Goal: Task Accomplishment & Management: Complete application form

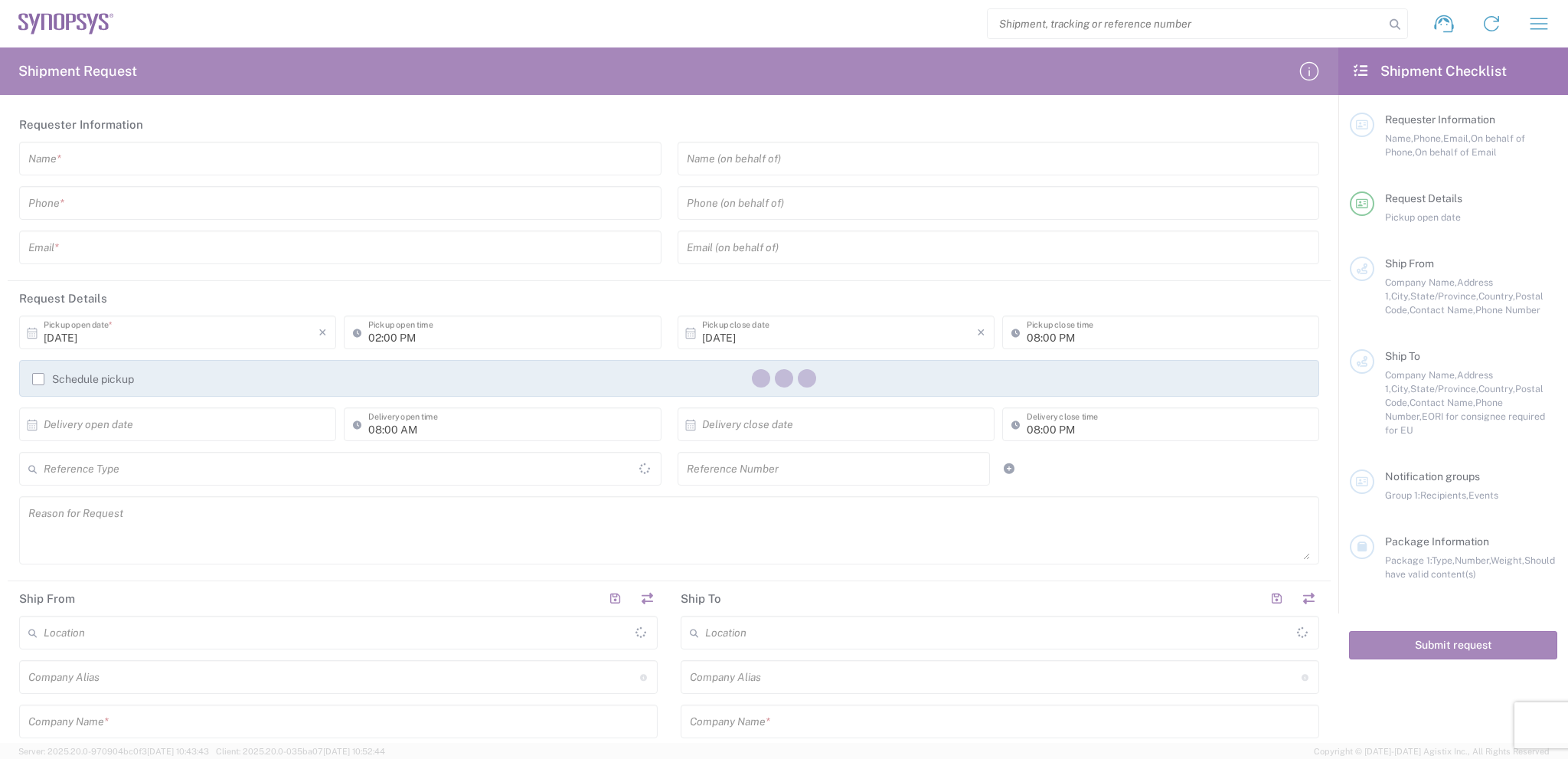
type input "[GEOGRAPHIC_DATA]"
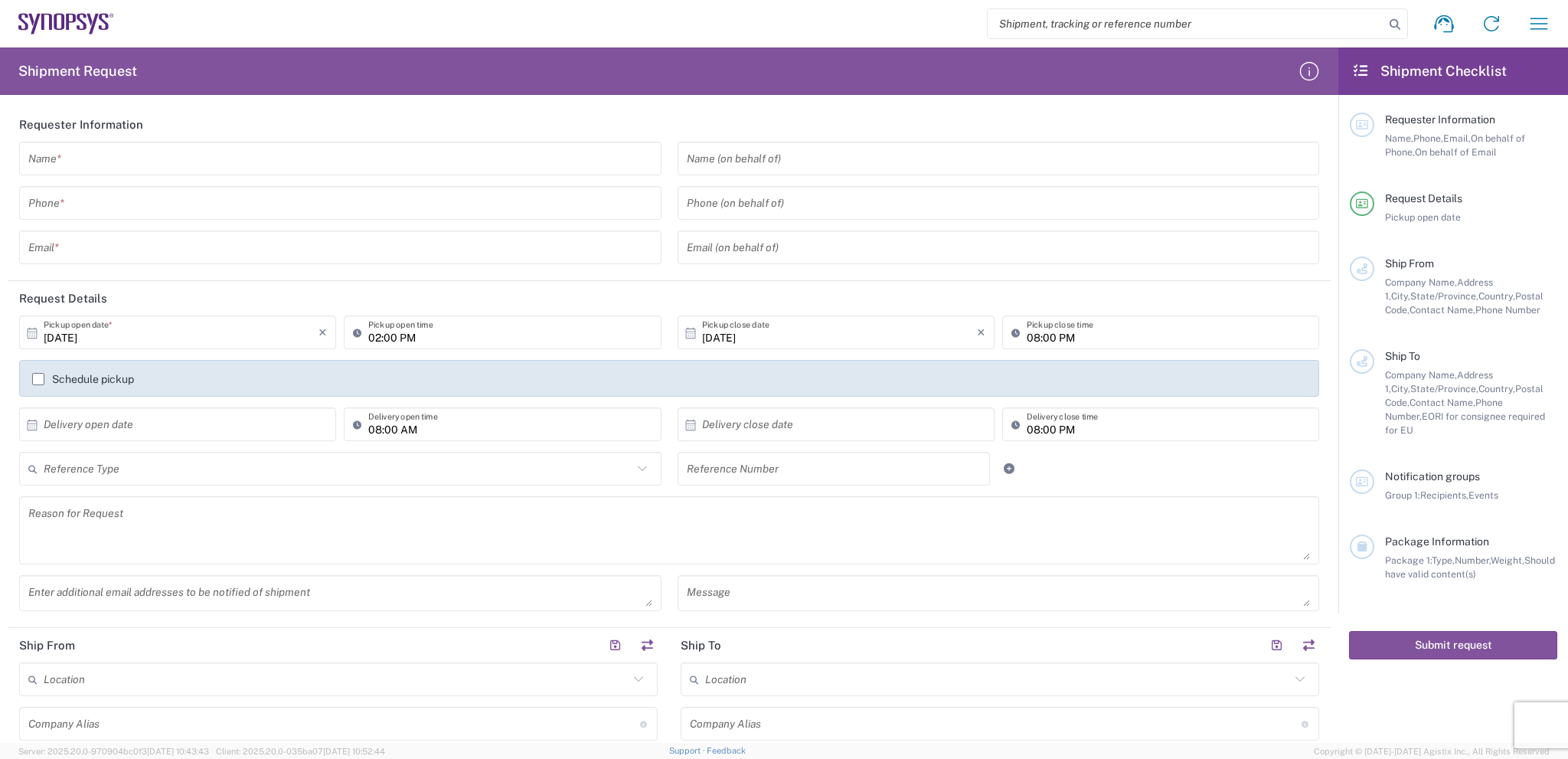
drag, startPoint x: 1539, startPoint y: 0, endPoint x: 1313, endPoint y: 1, distance: 226.0
click at [1226, 12] on input "search" at bounding box center [1186, 24] width 396 height 29
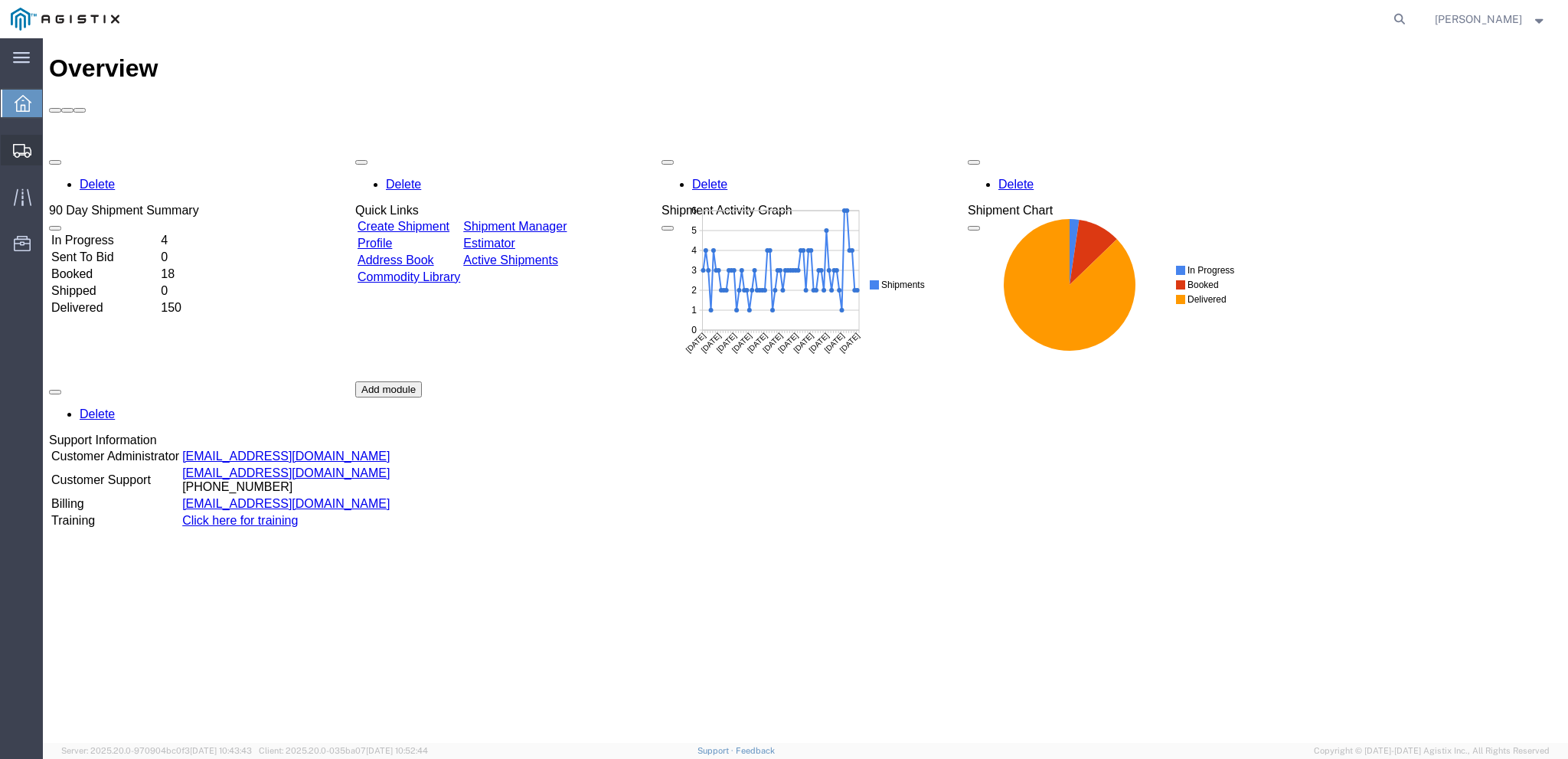
click at [23, 140] on div at bounding box center [22, 150] width 43 height 31
click at [0, 0] on span "Create from Template" at bounding box center [0, 0] width 0 height 0
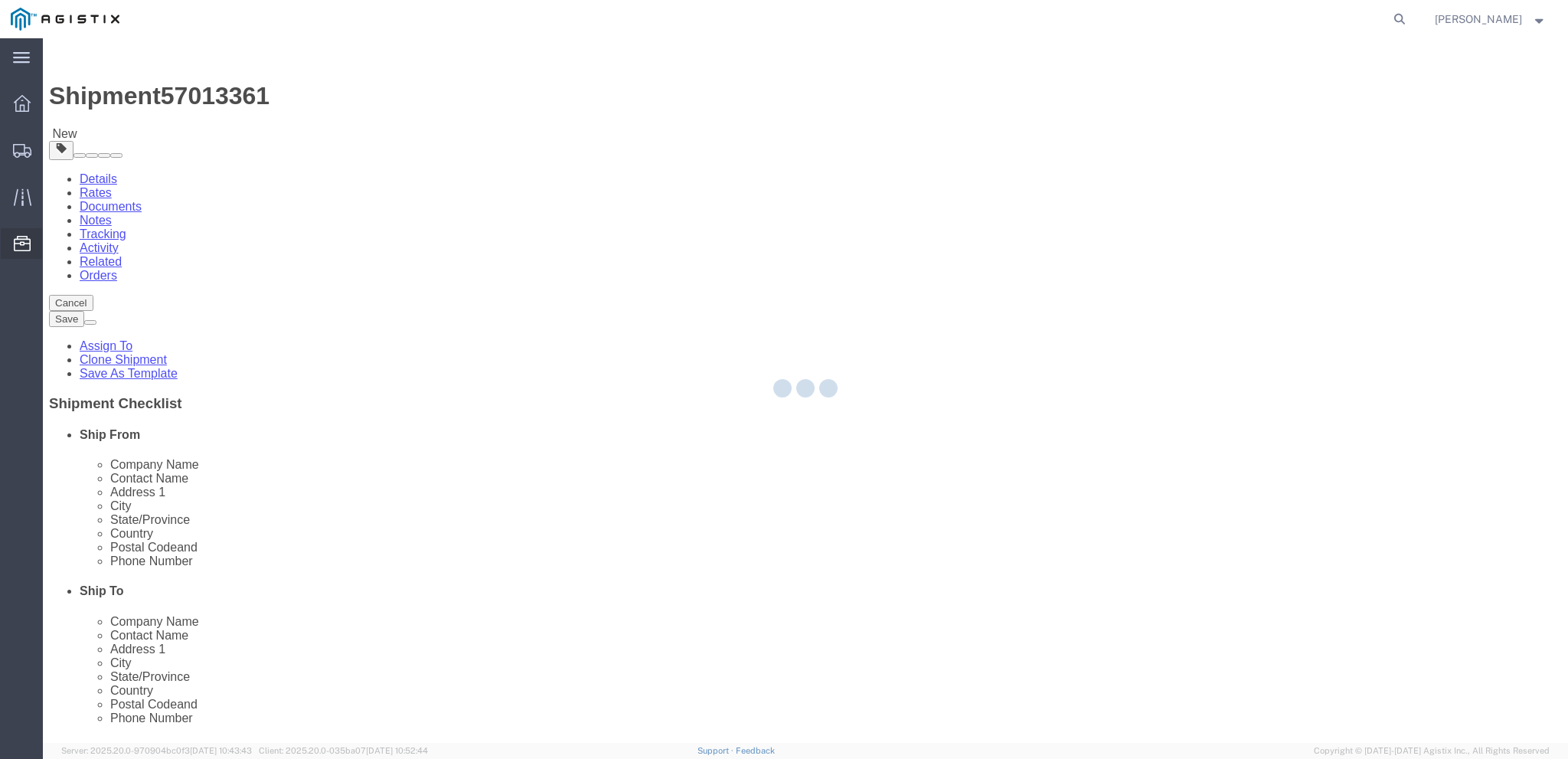
select select
select select "65511"
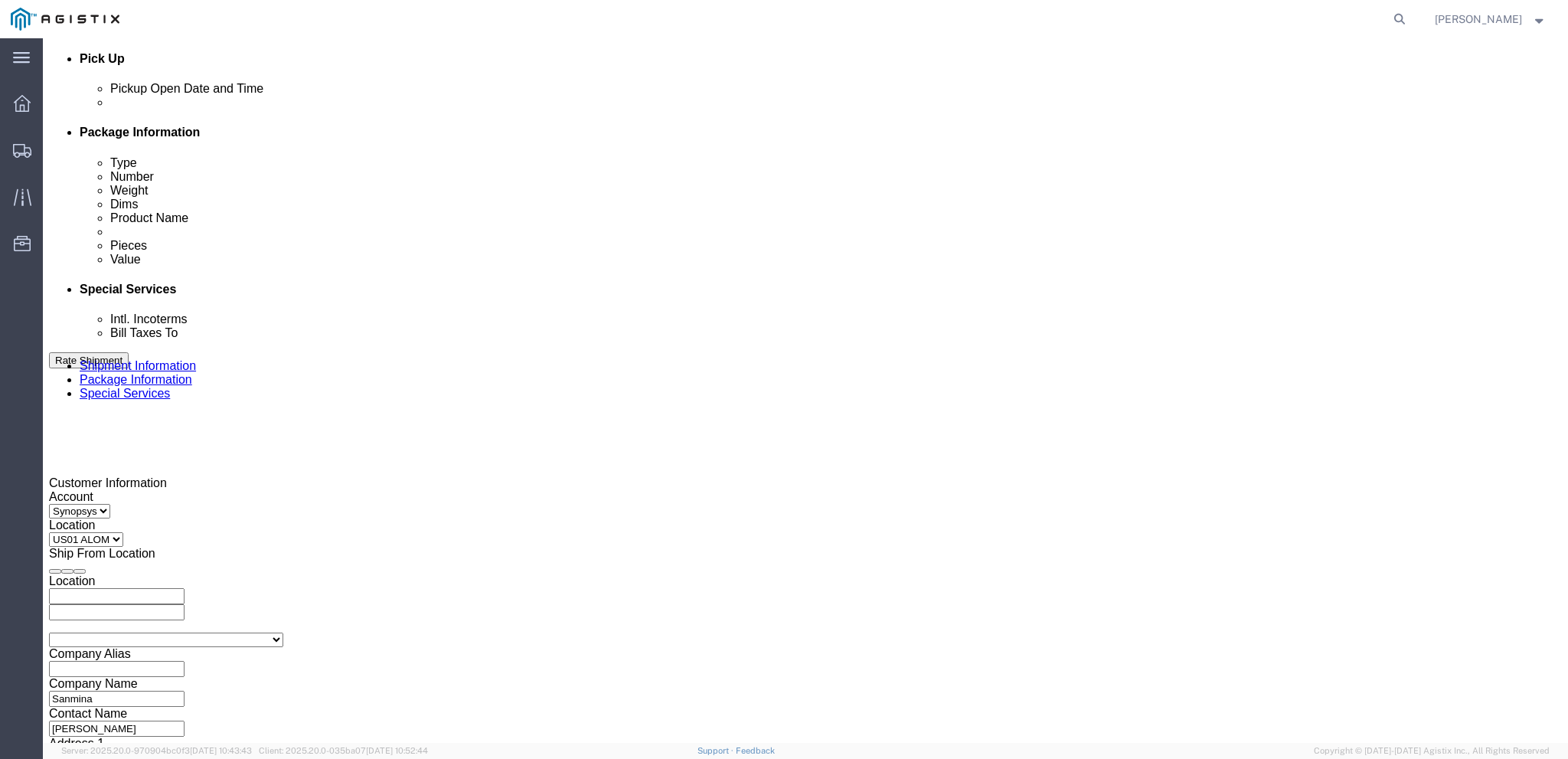
scroll to position [735, 0]
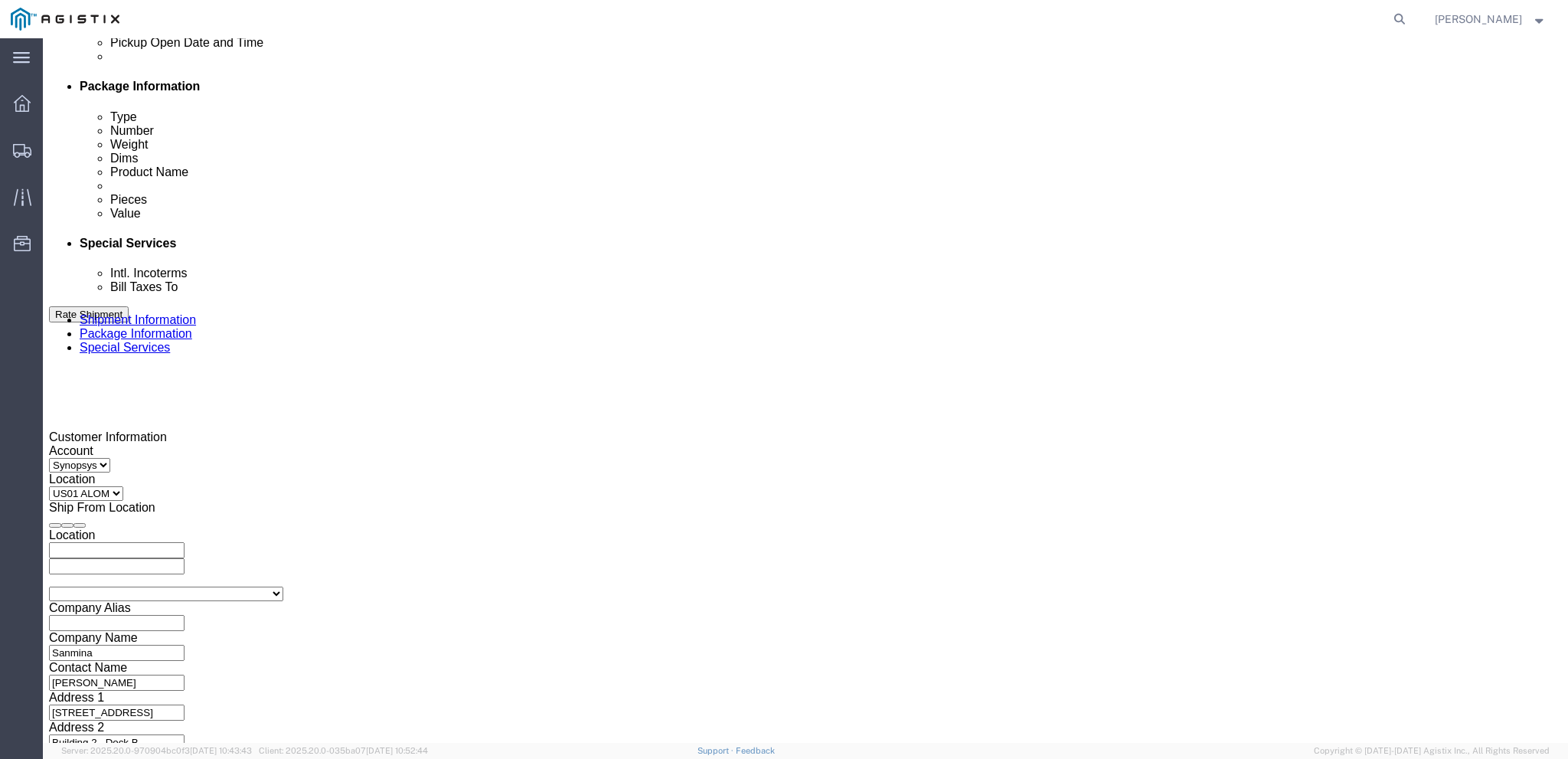
click input "001"
click select "Select Account Type Activity ID Airline Appointment Number ASN Batch Request # …"
select select "PURCHORD"
click select "Select Account Type Activity ID Airline Appointment Number ASN Batch Request # …"
click input "001"
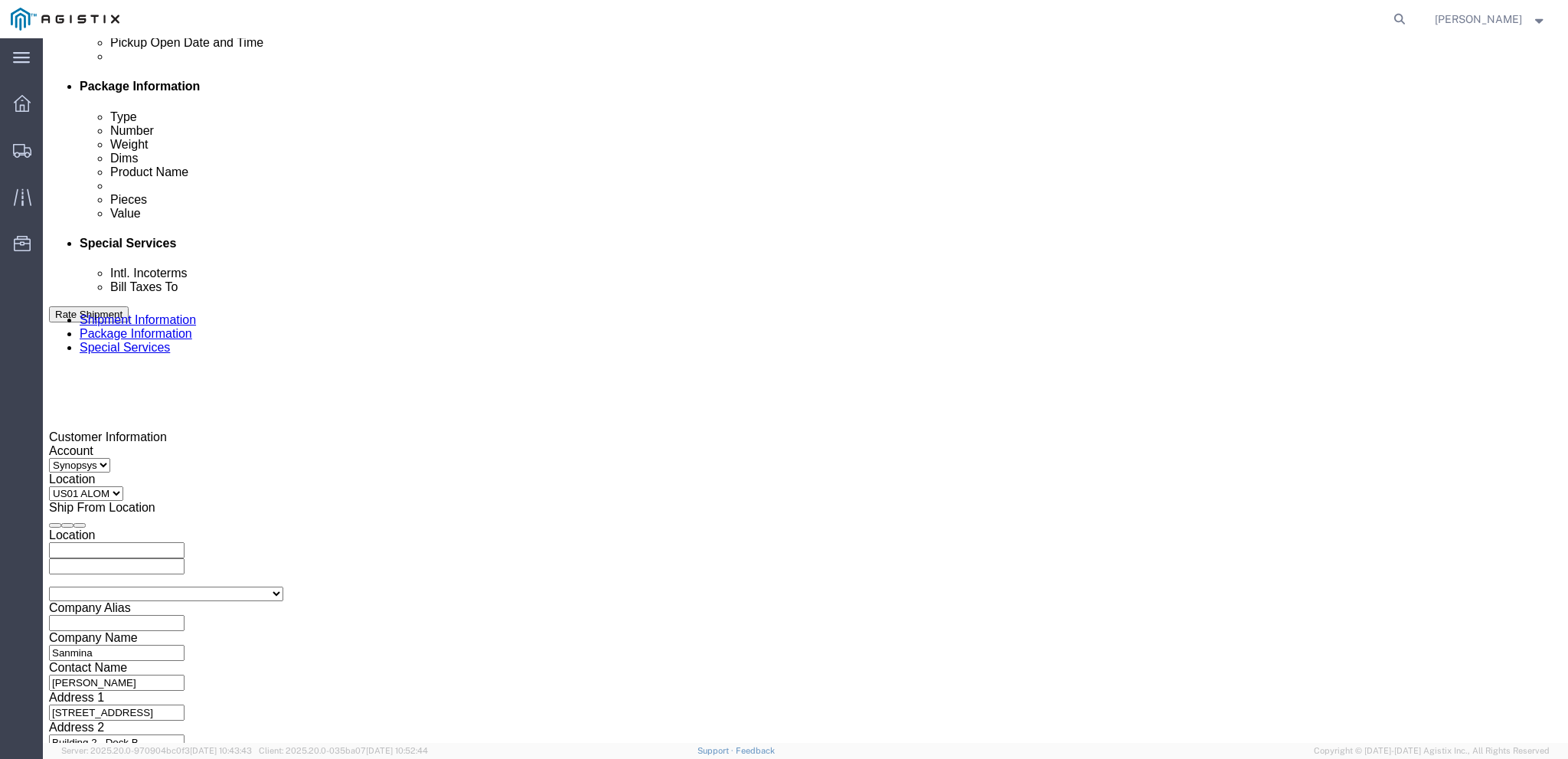
click input "001"
paste input "3000021325"
type input "3000021325"
drag, startPoint x: 1080, startPoint y: 329, endPoint x: 989, endPoint y: 328, distance: 91.0
click div "Select Account Type Activity ID Airline Appointment Number ASN Batch Request # …"
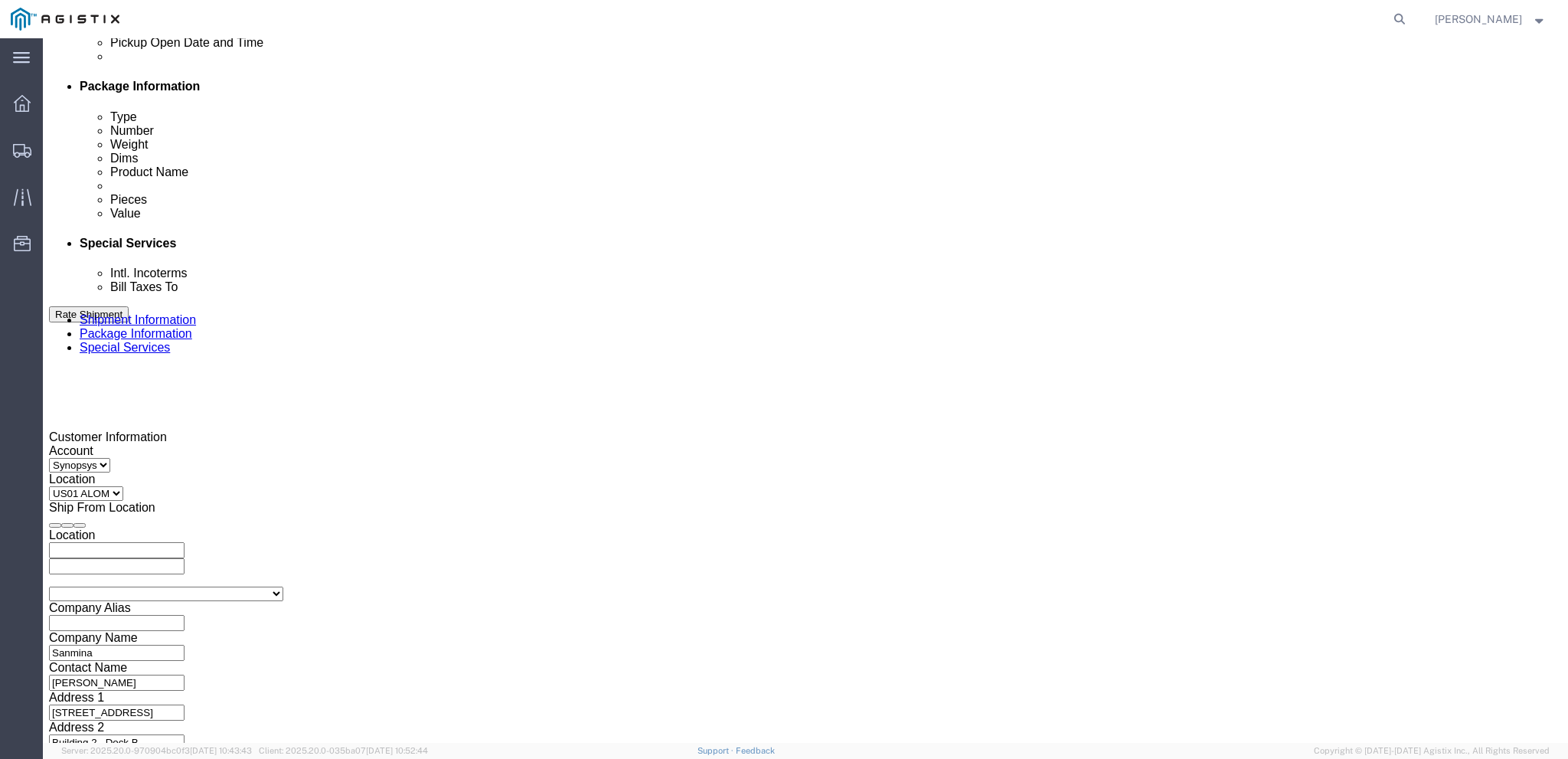
click div "Shipping Mode (Optional)"
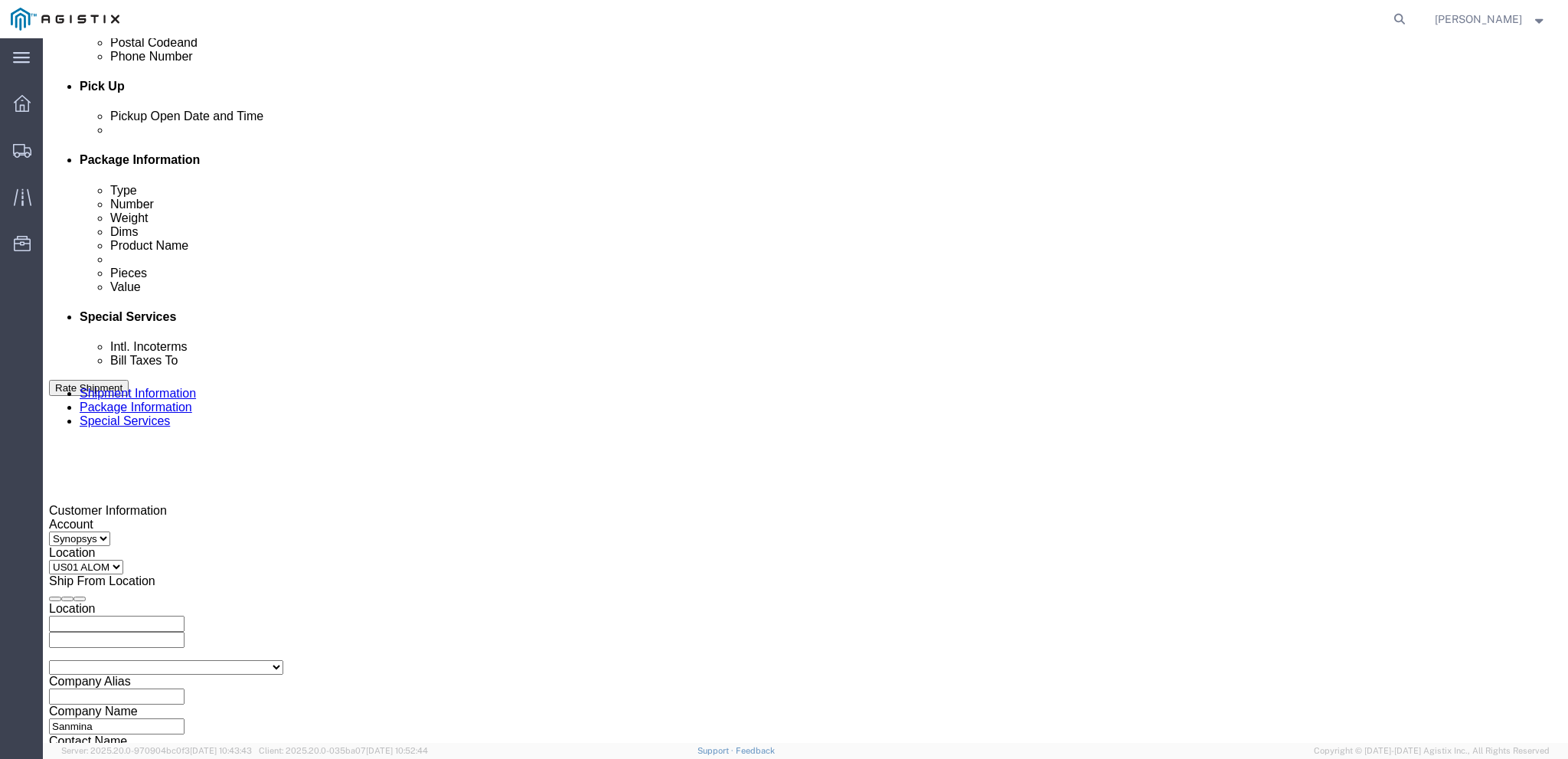
scroll to position [659, 0]
click div
click input "3:00 PM"
type input "3:30 PM"
click button "Apply"
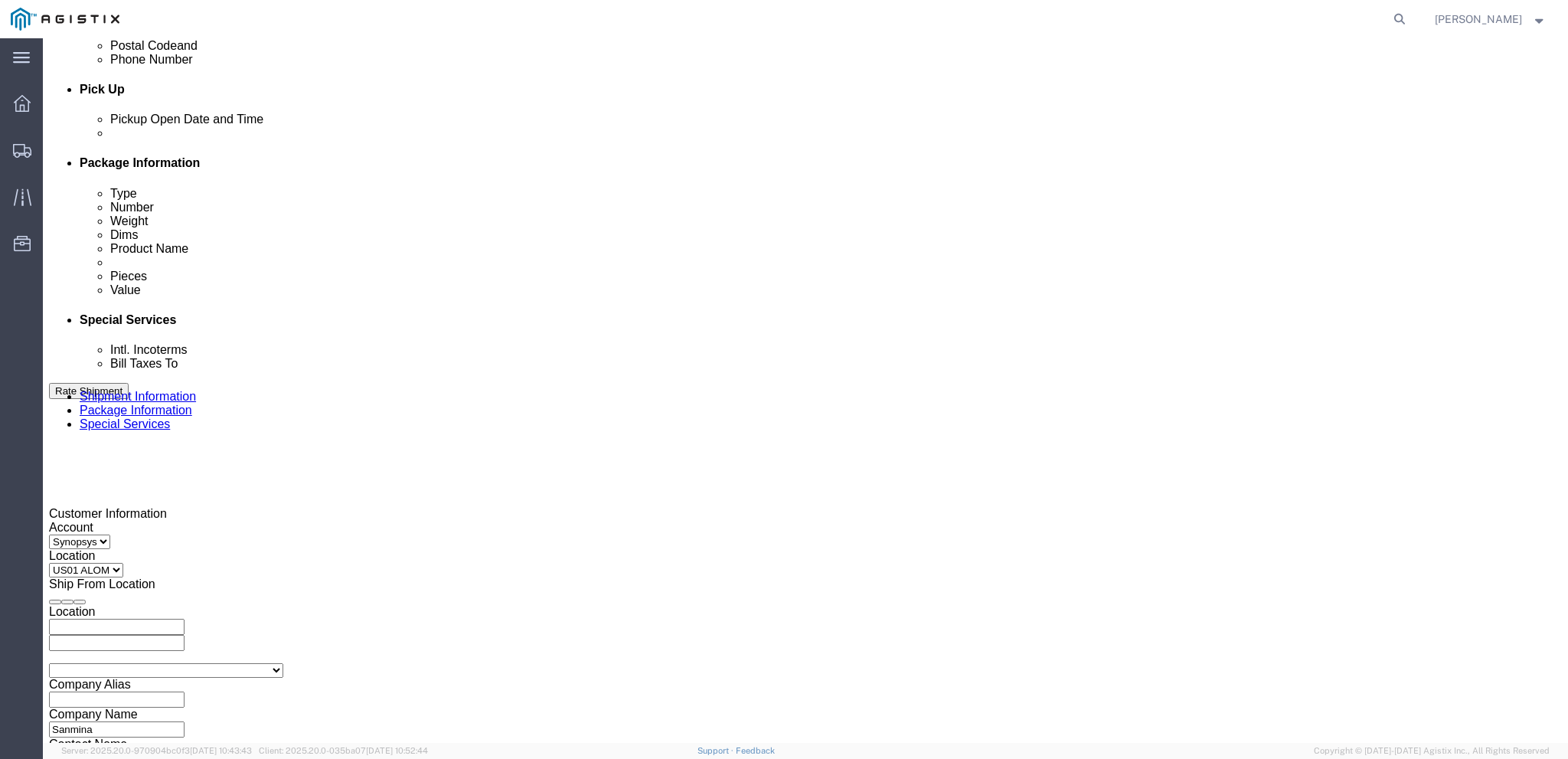
click div
type input "4:00 PM"
click button "Apply"
click div "Customer Information Account Select Sanmina Synopsys Location Select US01 [GEOG…"
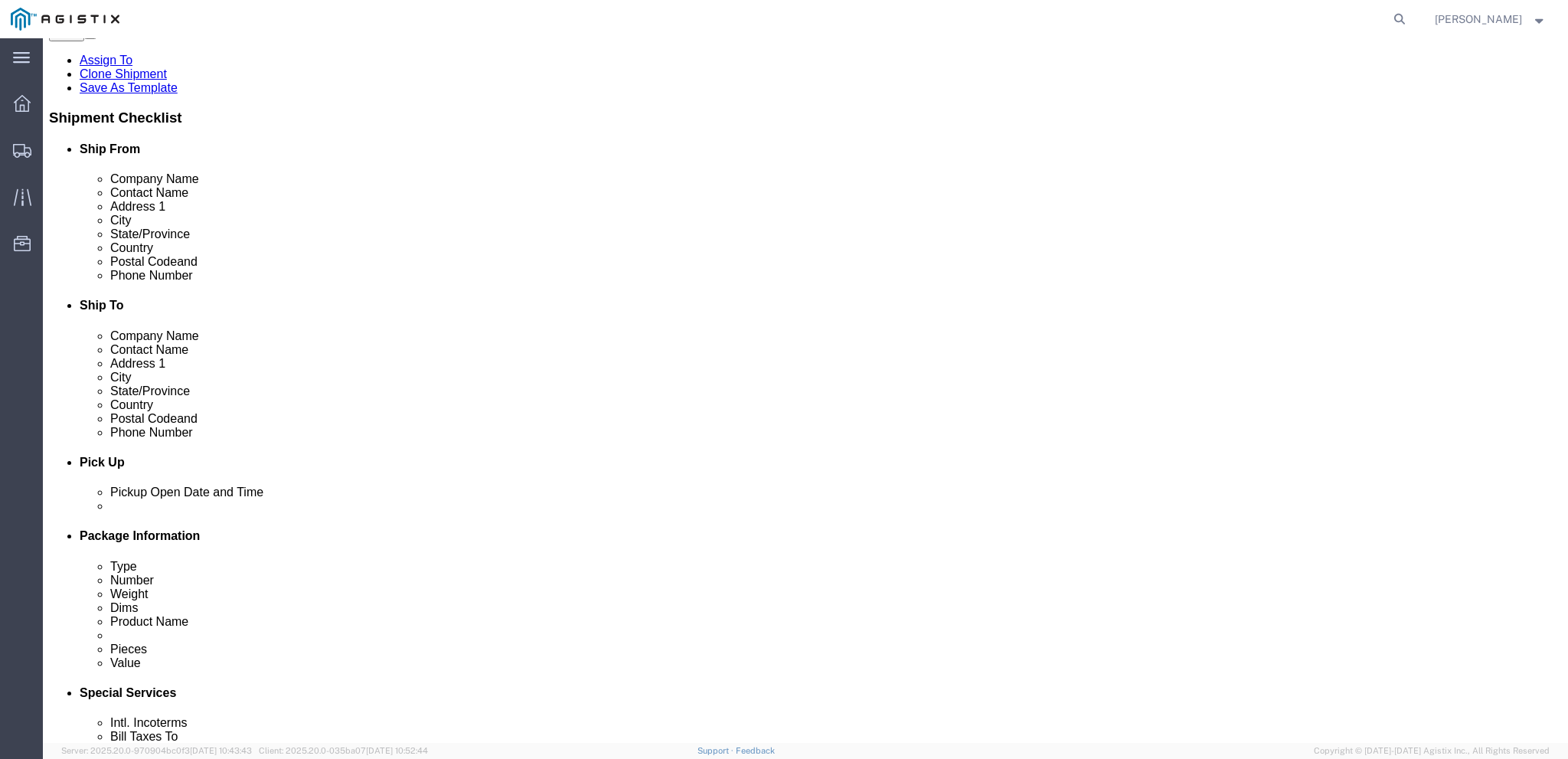
scroll to position [735, 0]
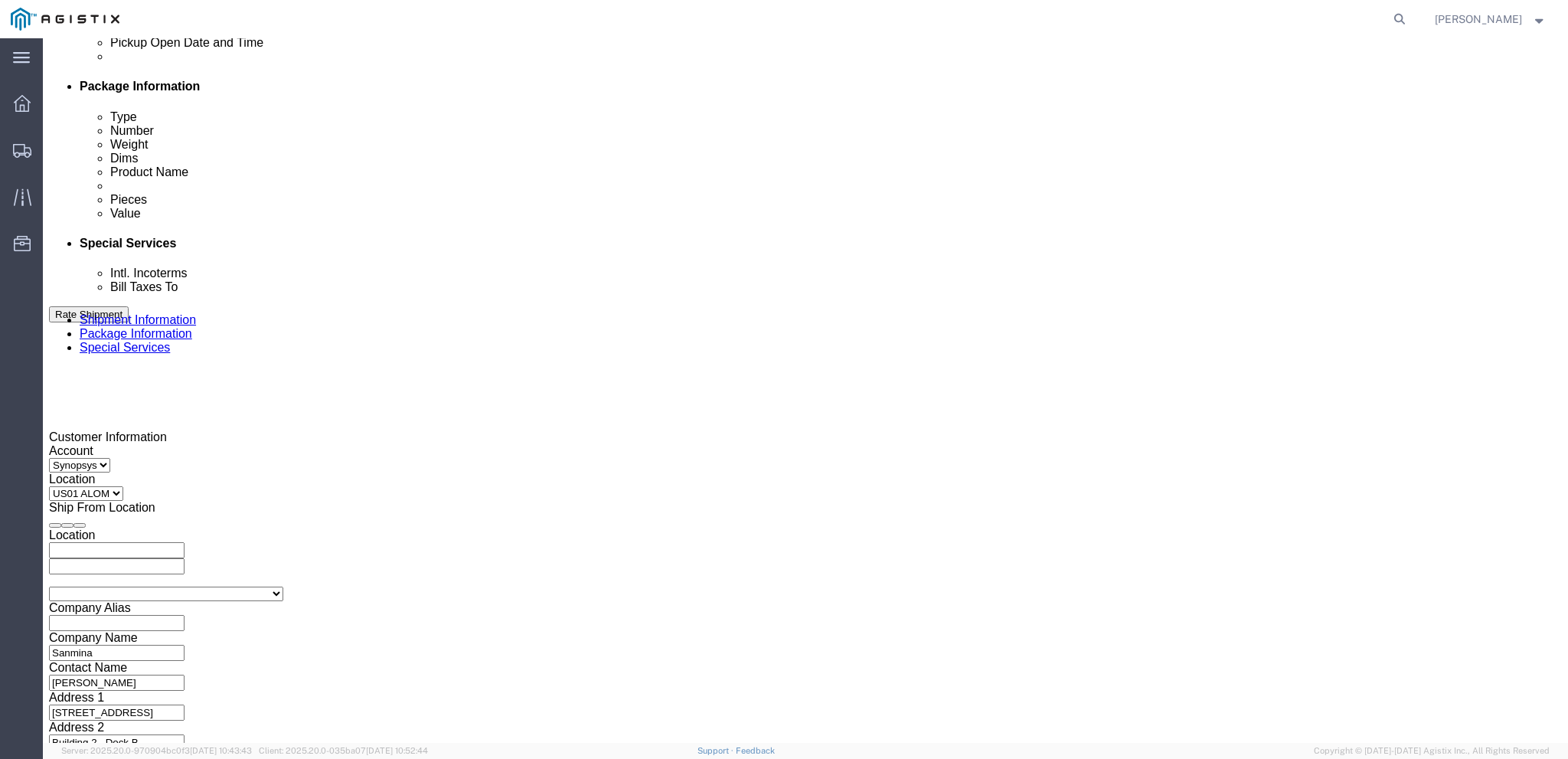
click button "Continue"
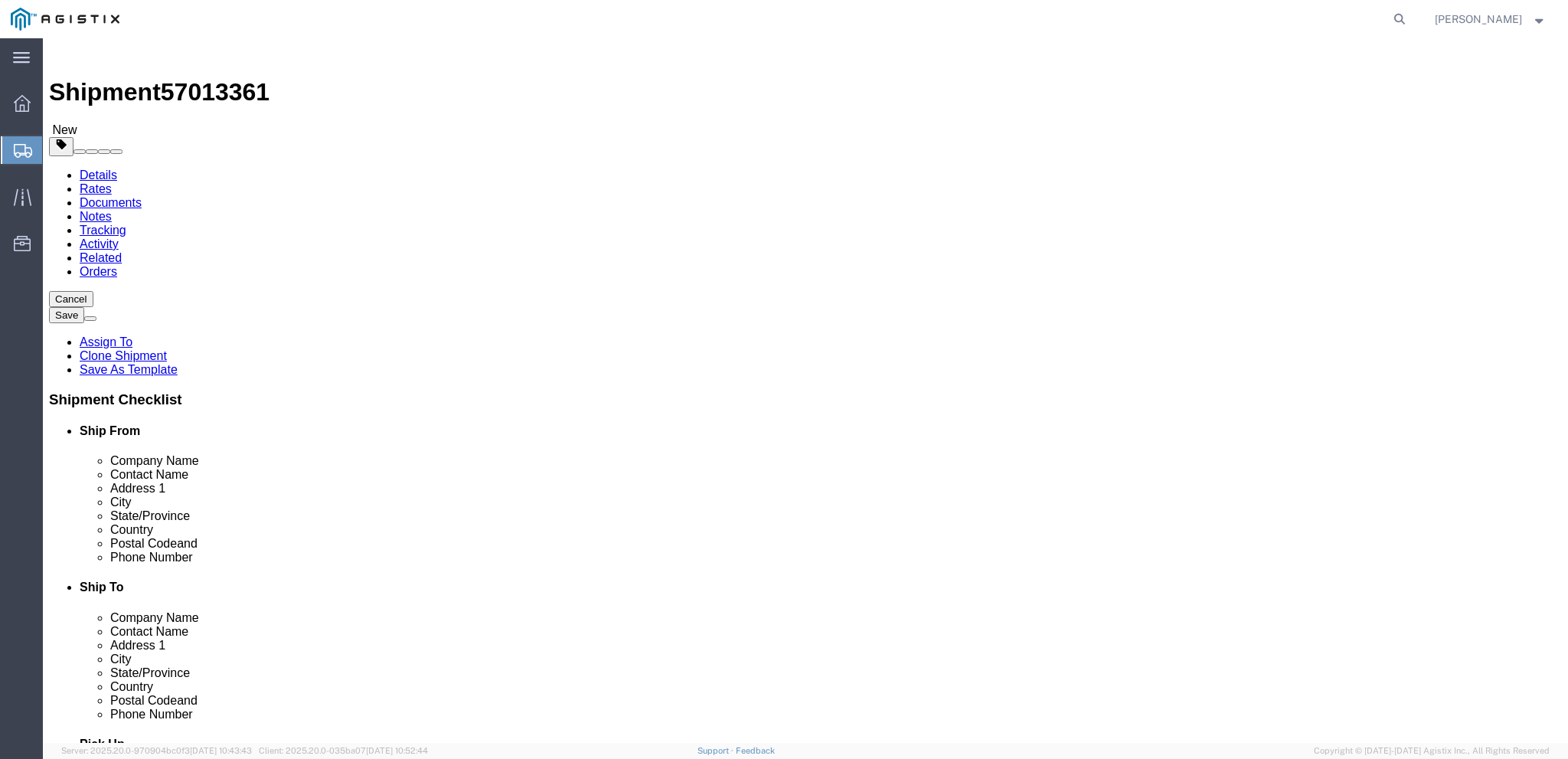
click input "15"
click input "200.00"
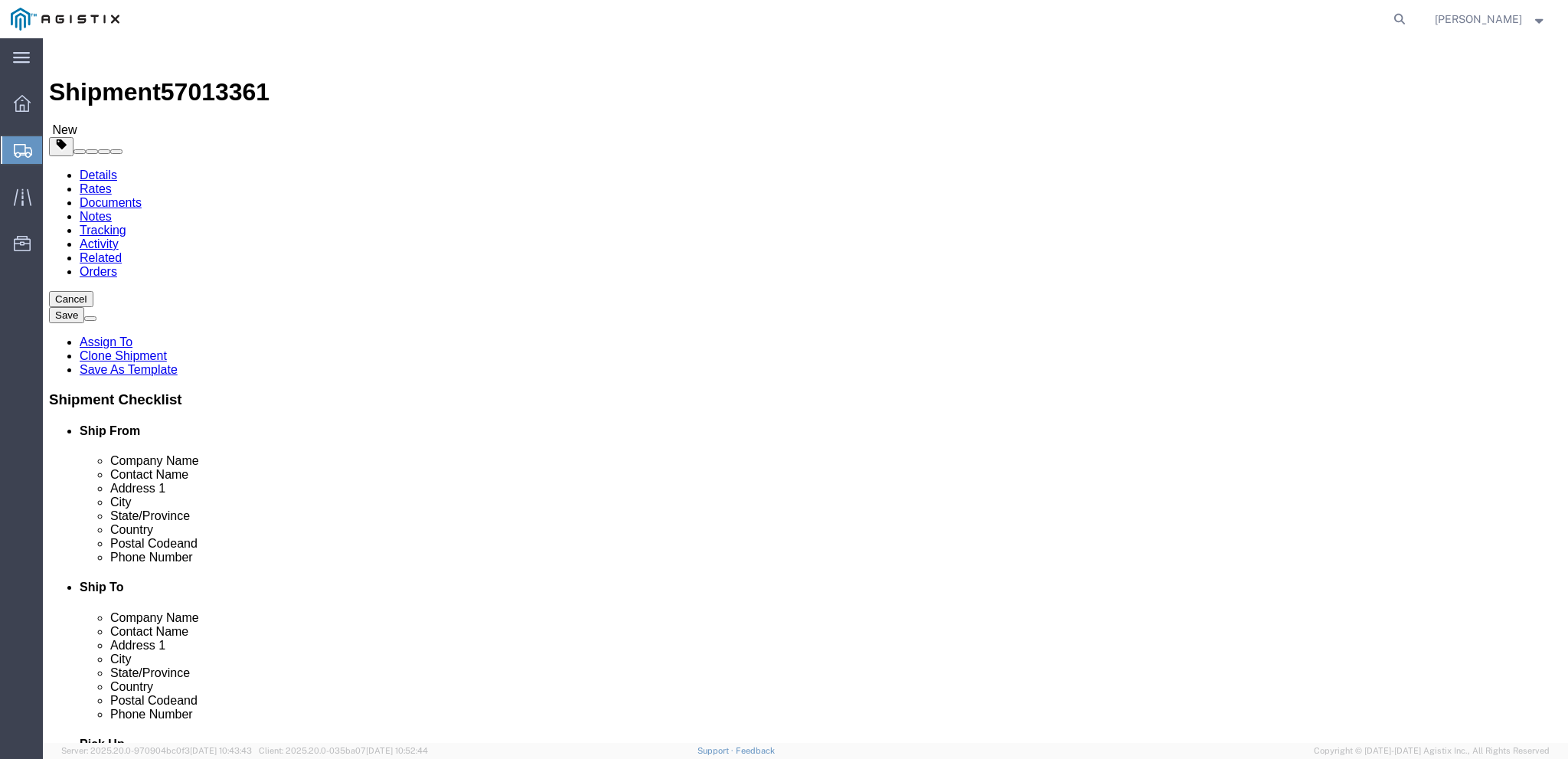
type input "160"
click dd "4679.52 USD"
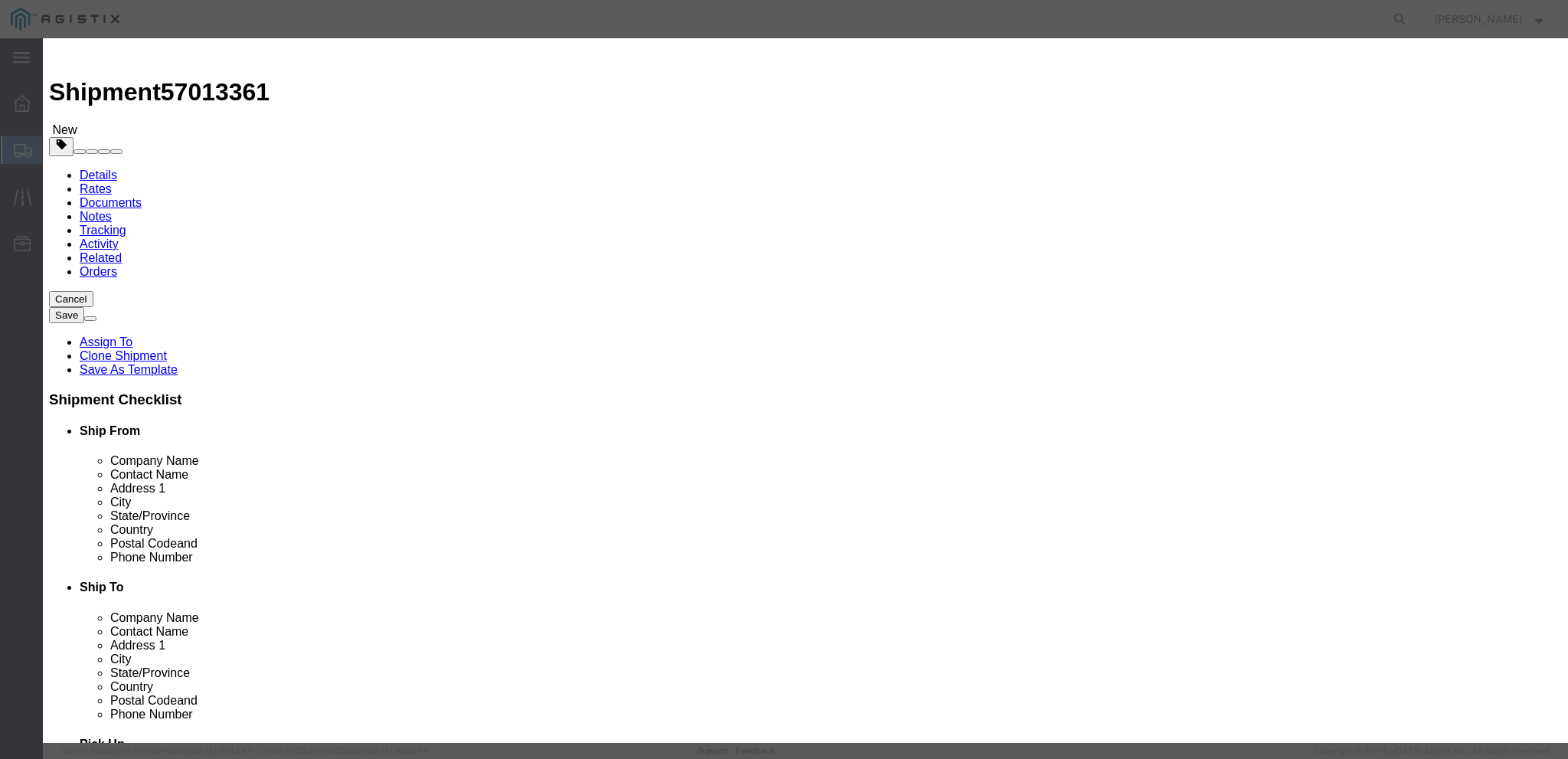
click input "3.00"
type input "2.00"
type input "3119.68"
click button "Save & Close"
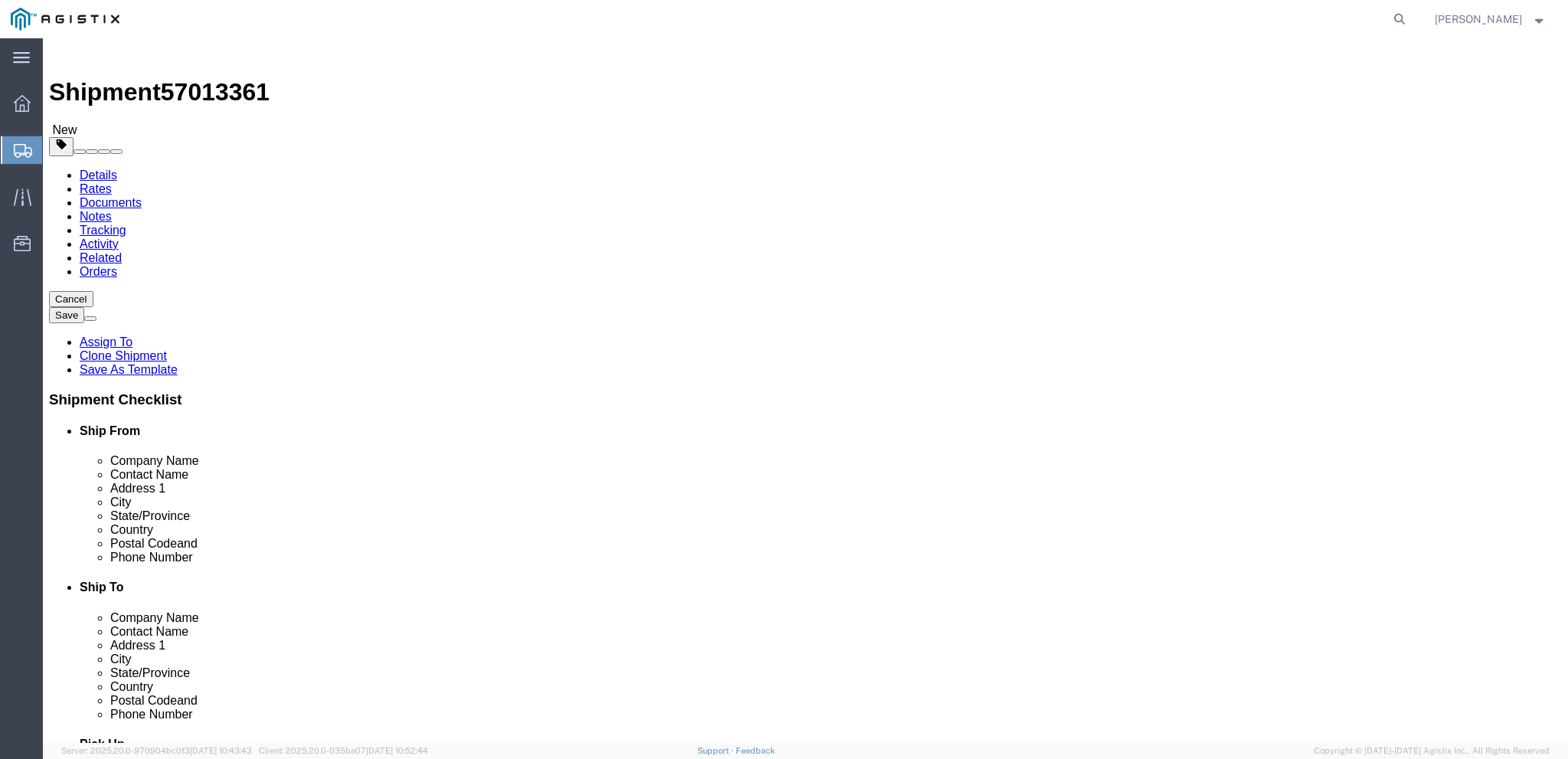
click dd "23766.36 USD"
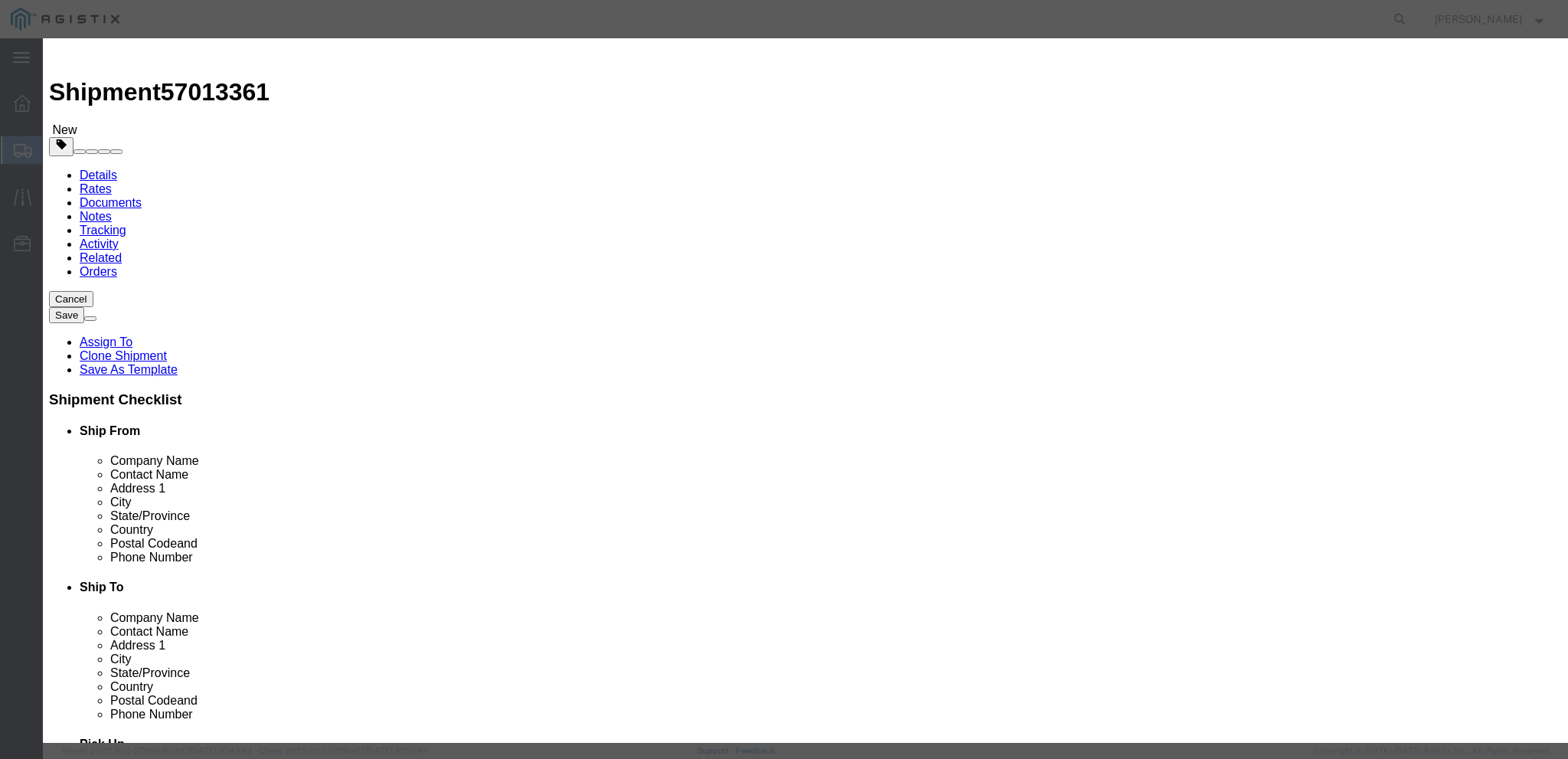
click input "12.00"
type input "13.00"
type input "25746.89"
click textarea "PO# 3000021254, QTY: 12"
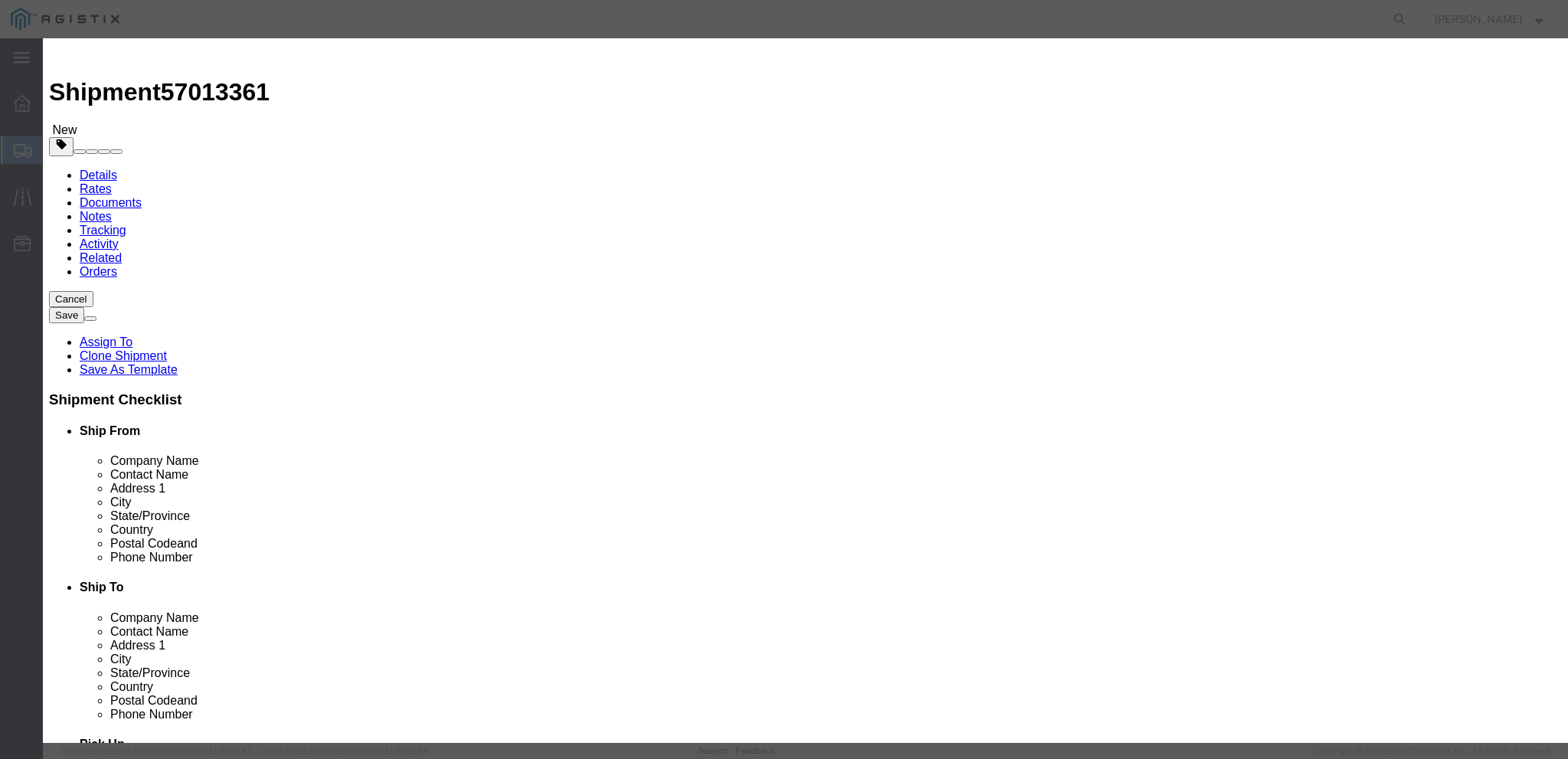
click textarea "PO# 3000021254, QTY: 12"
paste textarea "000021325"
click textarea "PO# 3000021254, QTY: 12"
type textarea "(PO# 3000021254, QTY: 10) ( PO# 3000021325 , QTY: 3)"
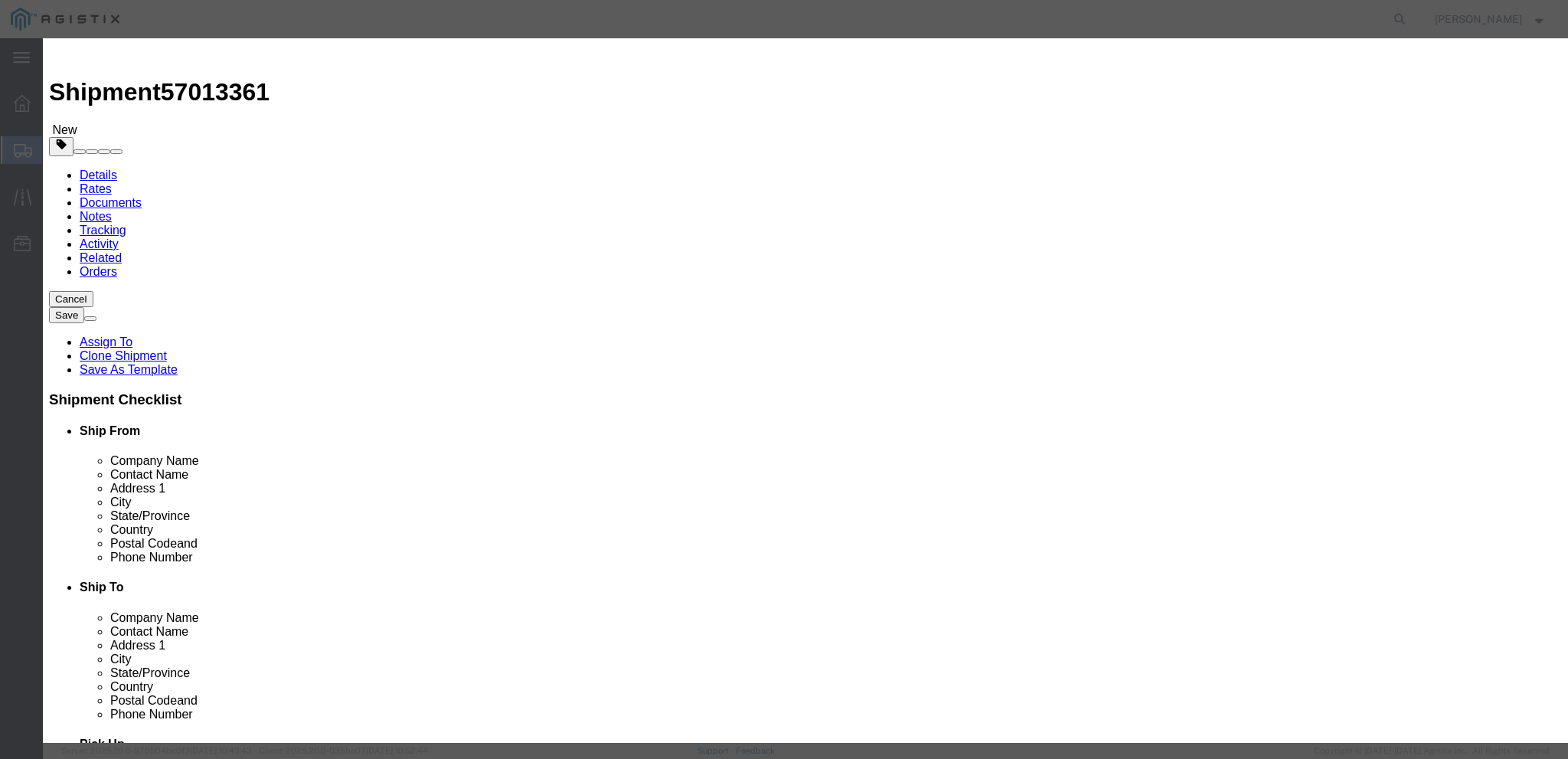
drag, startPoint x: 849, startPoint y: 337, endPoint x: 603, endPoint y: 206, distance: 278.7
click select "Select 50 55 60 65 70 85 92.5 100 125 175 250 300 400"
click div "Commodity library"
click button "Save & Close"
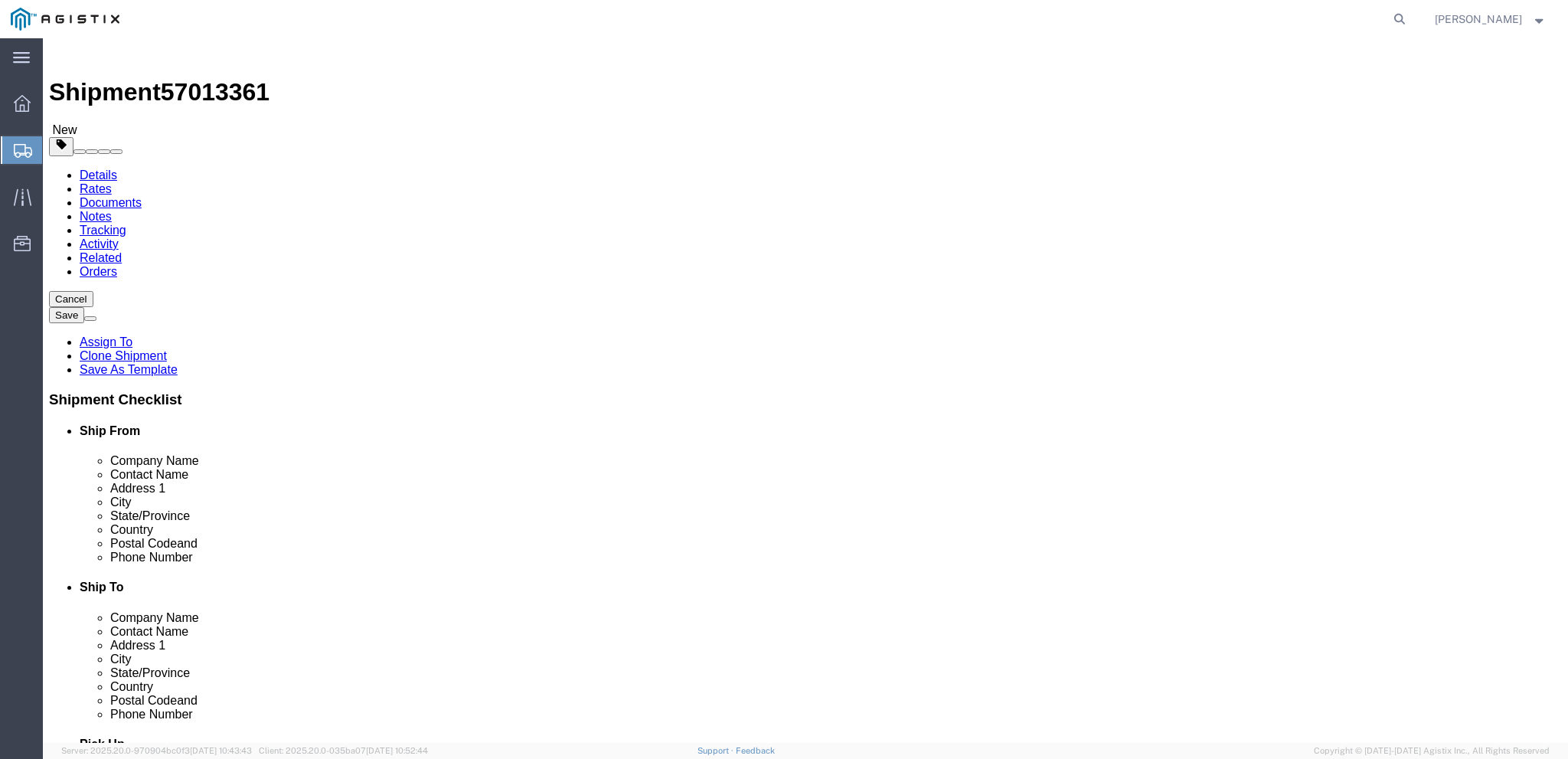
click div "1 x Pallet(s) Standard (Not Stackable) Package Type Select Bale(s) Basket(s) Bo…"
click dd "2.00 Each"
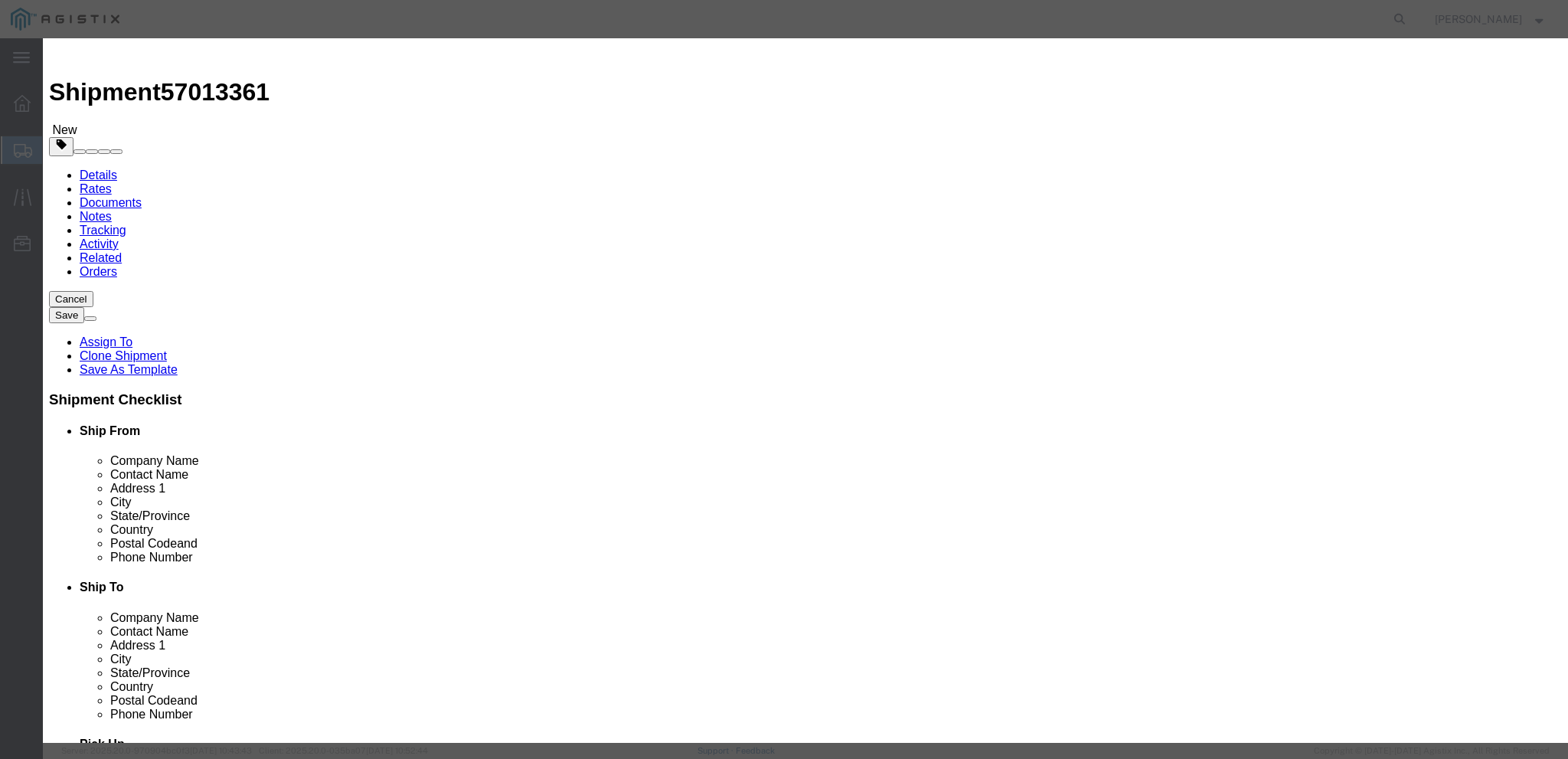
click textarea "PO# 3000021481 , QTY: 3"
type textarea "PO# 3000021481 , QTY: 2"
click button "Save & Close"
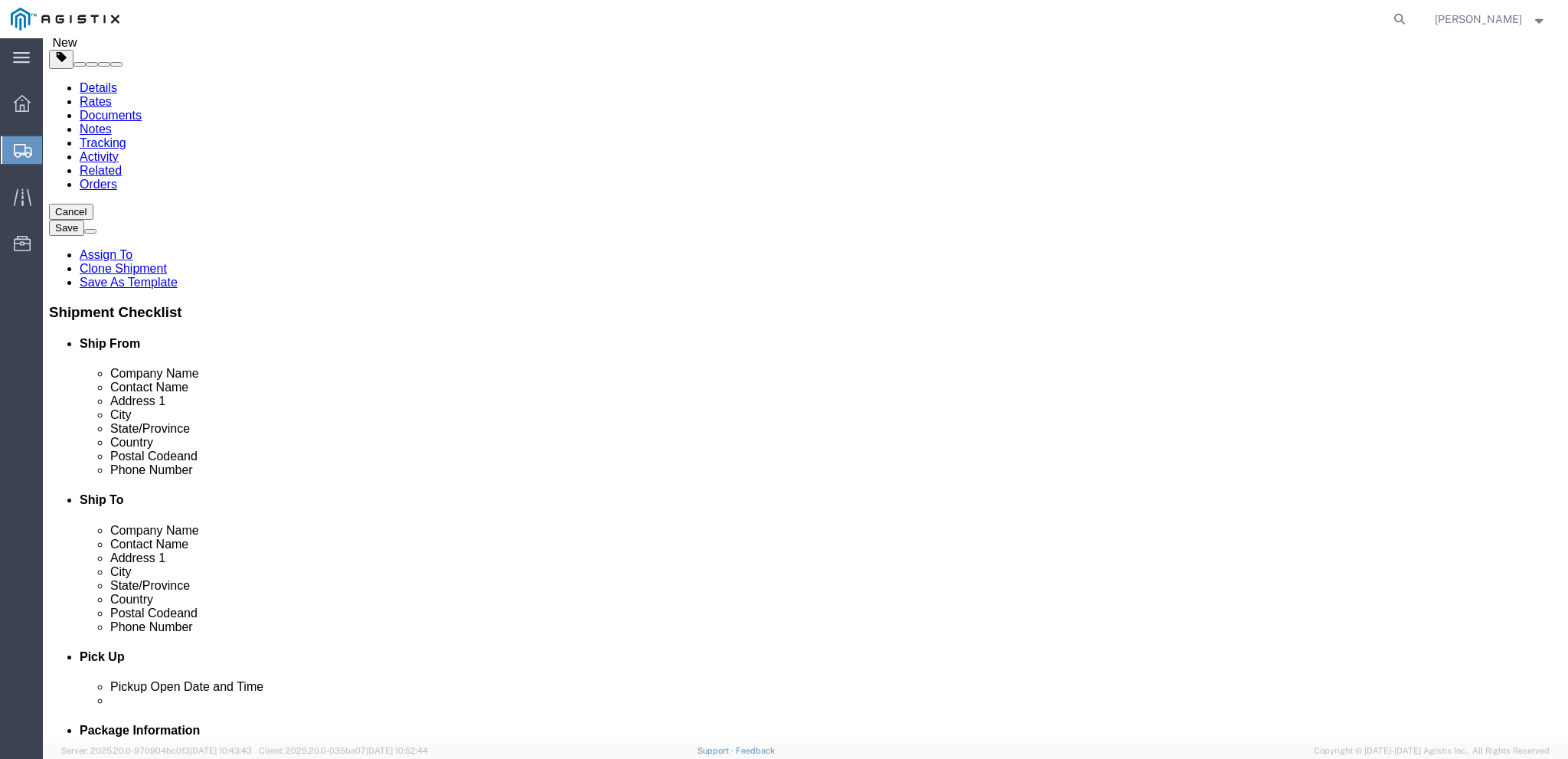
scroll to position [92, 0]
click button "Continue"
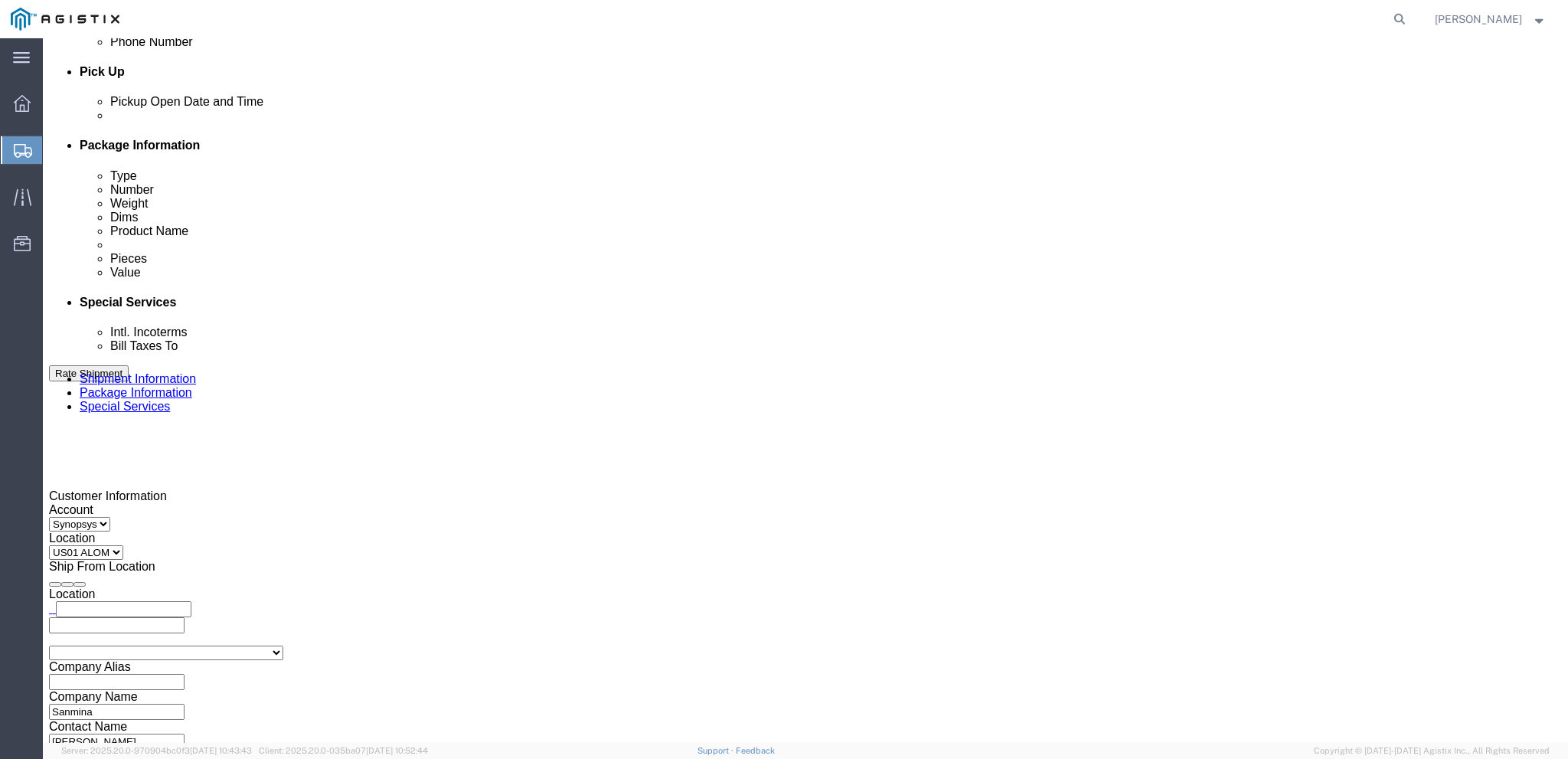
scroll to position [766, 0]
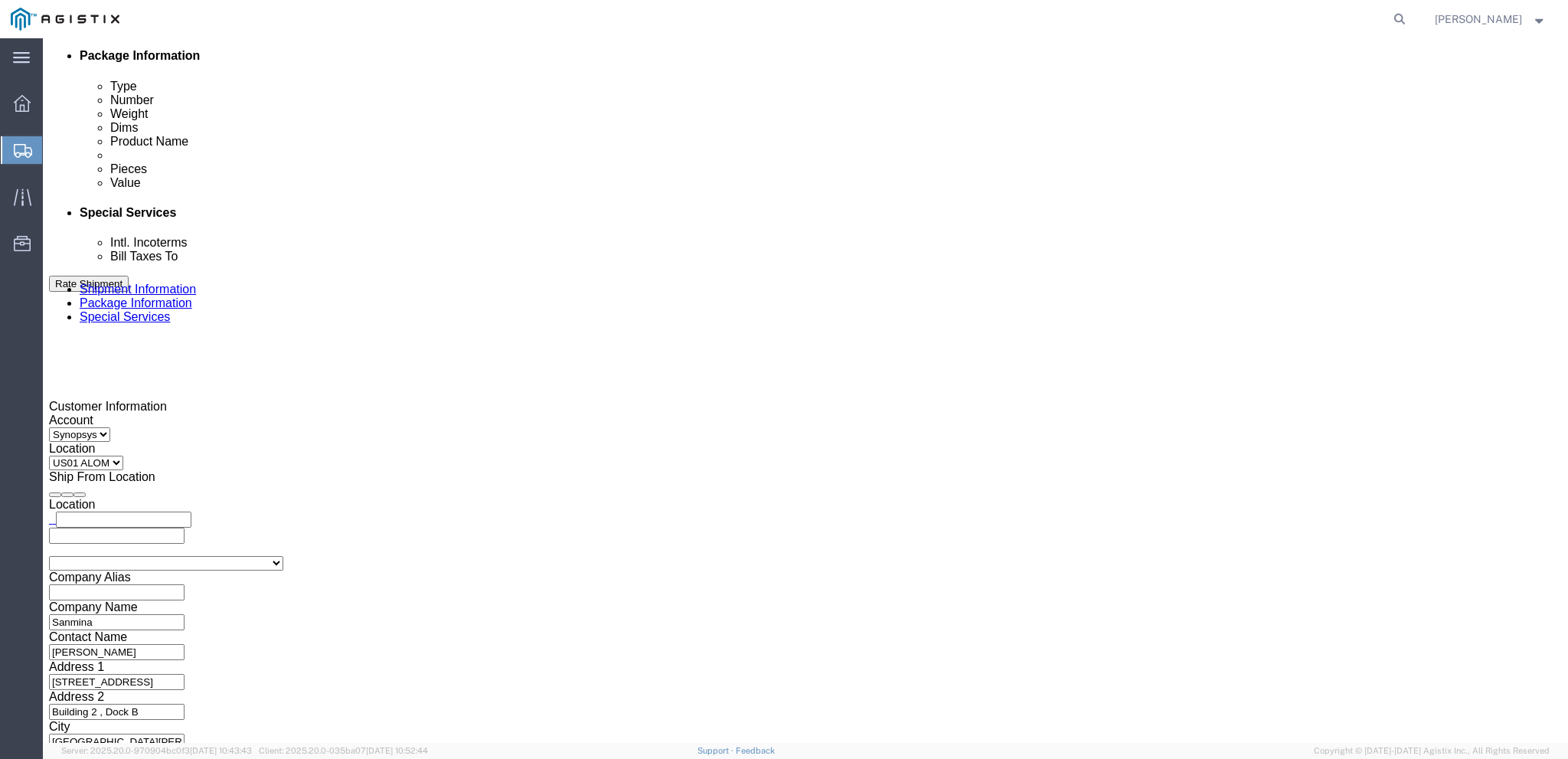
drag, startPoint x: 191, startPoint y: 14, endPoint x: 132, endPoint y: 16, distance: 59.0
click div "Shipment 57013361 New"
copy span "57013361"
drag, startPoint x: 1061, startPoint y: 378, endPoint x: 1010, endPoint y: 374, distance: 51.2
click textarea "Hello Team. Please process Shipment 56956040 1 Pallet in shipment Driver must s…"
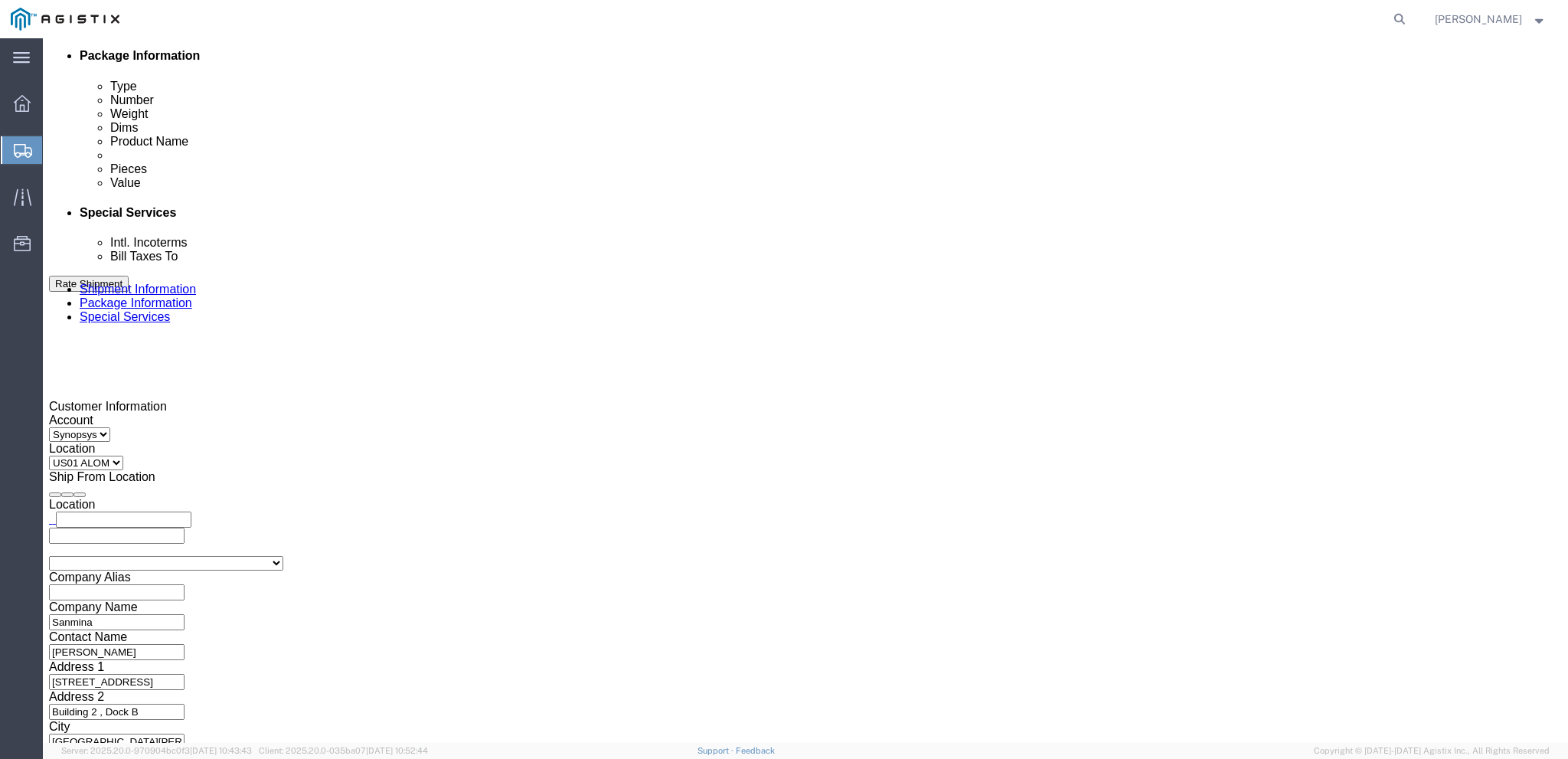
paste textarea "7013361"
type textarea "Hello Team. Please process Shipment 57013361 1 Pallet in shipment Driver must s…"
drag, startPoint x: 1032, startPoint y: 507, endPoint x: 1026, endPoint y: 498, distance: 10.8
click div "To [PERSON_NAME][EMAIL_ADDRESS][PERSON_NAME][DOMAIN_NAME] [EMAIL_ADDRESS][DOMAI…"
click button "Rate Shipment"
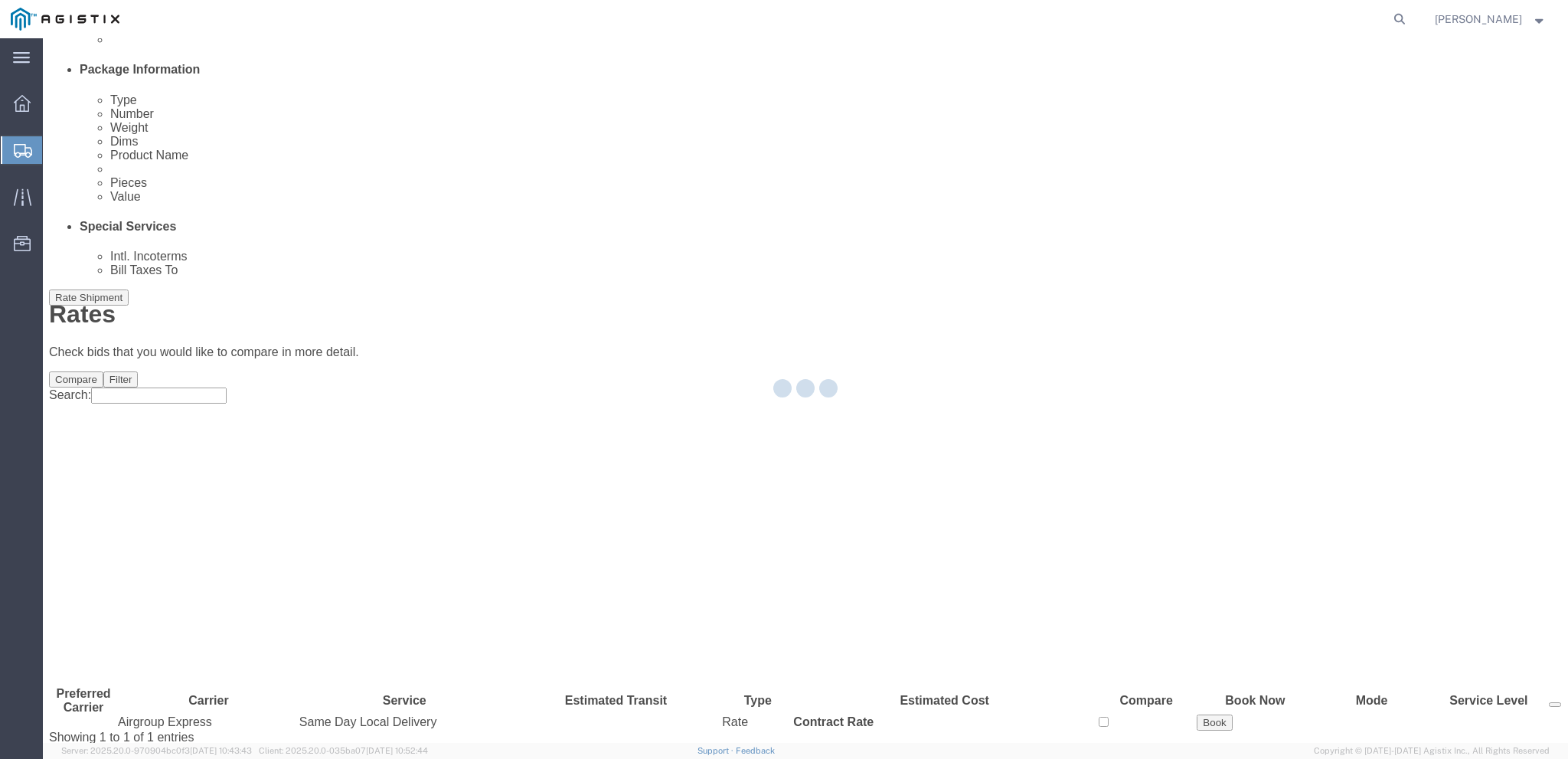
scroll to position [0, 0]
